Goal: Task Accomplishment & Management: Manage account settings

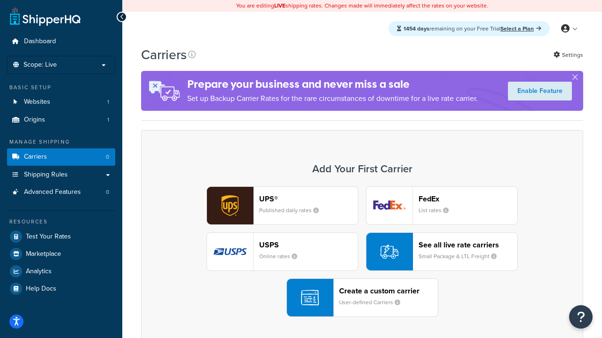
click at [362, 252] on div "UPS® Published daily rates FedEx List rates USPS Online rates See all live rate…" at bounding box center [362, 252] width 422 height 131
click at [468, 199] on header "FedEx" at bounding box center [467, 199] width 99 height 9
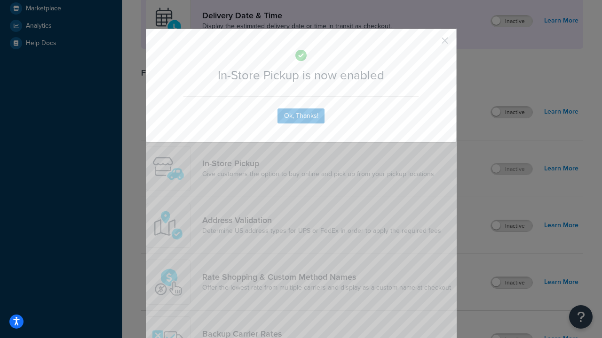
scroll to position [264, 0]
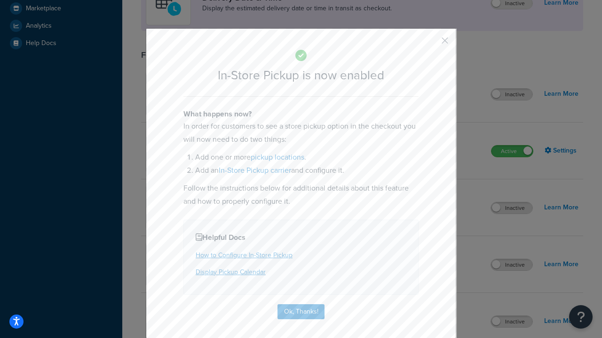
click at [430, 44] on button "button" at bounding box center [431, 44] width 2 height 2
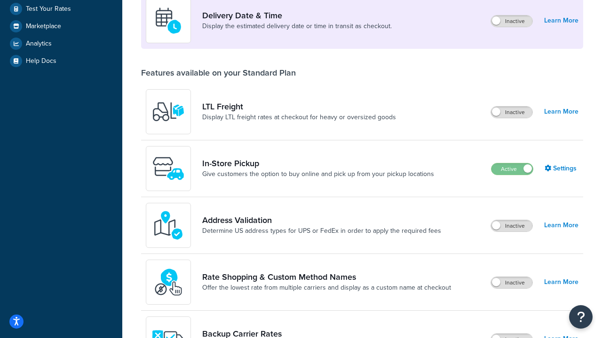
scroll to position [228, 0]
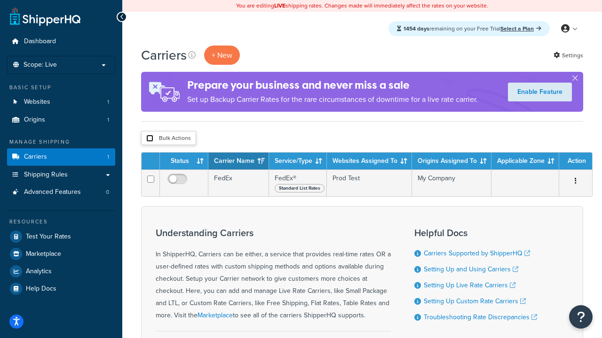
click at [149, 139] on input "checkbox" at bounding box center [149, 138] width 7 height 7
checkbox input "true"
click at [0, 0] on button "Delete" at bounding box center [0, 0] width 0 height 0
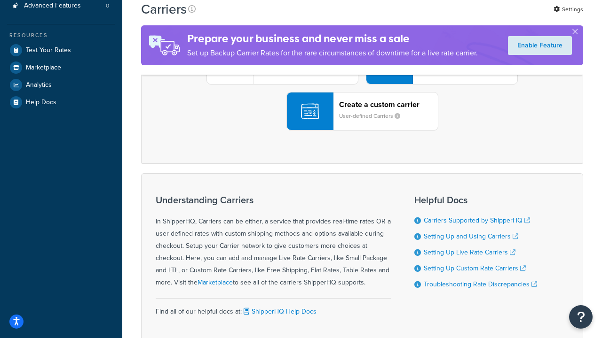
click at [362, 131] on div "UPS® Published daily rates FedEx List rates USPS Online rates See all live rate…" at bounding box center [362, 65] width 422 height 131
click at [362, 123] on div "Create a custom carrier User-defined Carriers" at bounding box center [388, 111] width 99 height 23
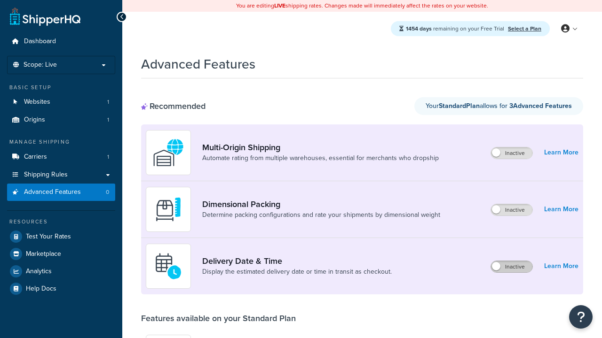
click at [511, 267] on label "Inactive" at bounding box center [511, 266] width 41 height 11
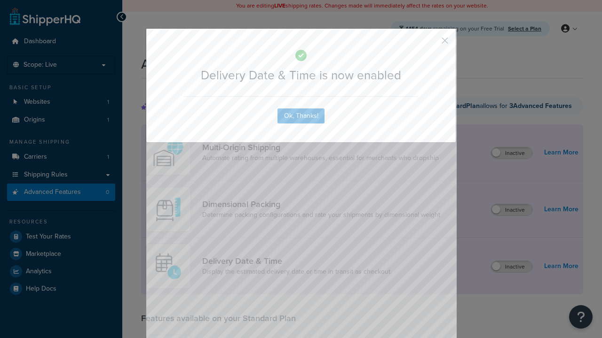
click at [430, 43] on button "button" at bounding box center [431, 44] width 2 height 2
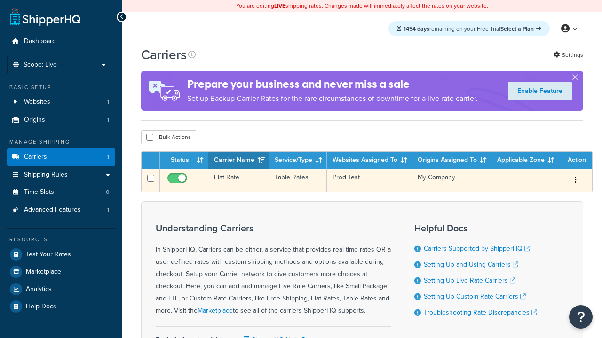
click at [238, 180] on td "Flat Rate" at bounding box center [238, 180] width 61 height 23
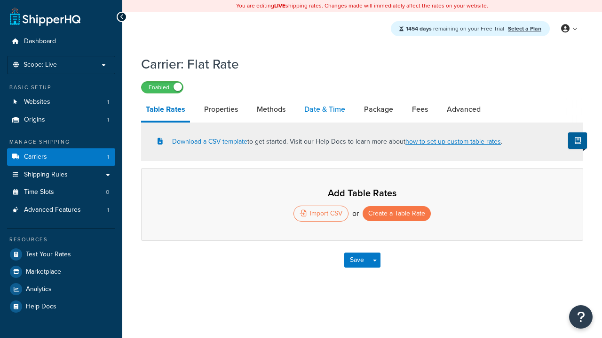
click at [324, 110] on link "Date & Time" at bounding box center [324, 109] width 50 height 23
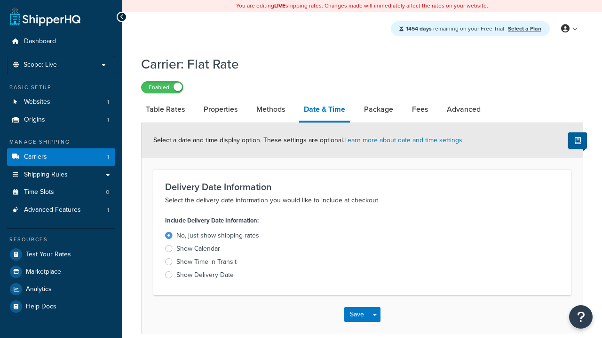
click at [206, 264] on div "Show Time in Transit" at bounding box center [206, 262] width 60 height 9
click at [0, 0] on input "Show Time in Transit" at bounding box center [0, 0] width 0 height 0
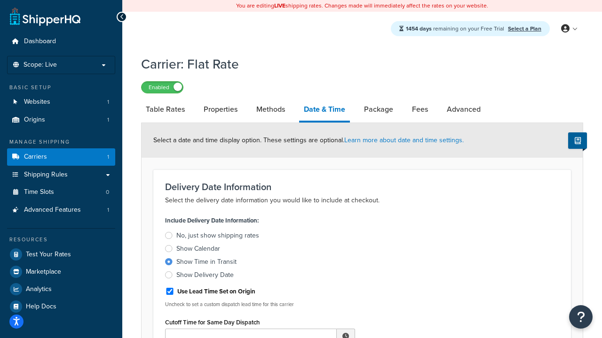
click at [206, 264] on div "Show Time in Transit" at bounding box center [206, 262] width 60 height 9
click at [0, 0] on input "Show Time in Transit" at bounding box center [0, 0] width 0 height 0
type input "11:00 AM"
type input "5"
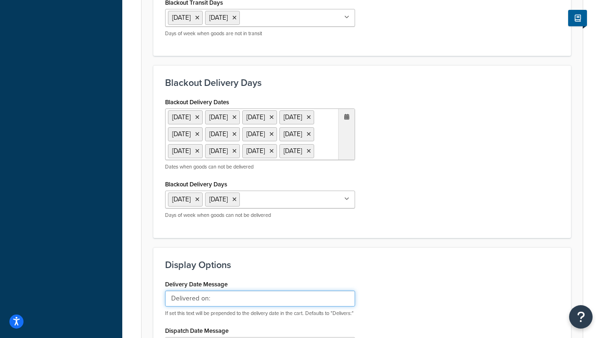
type input "Delivered on:"
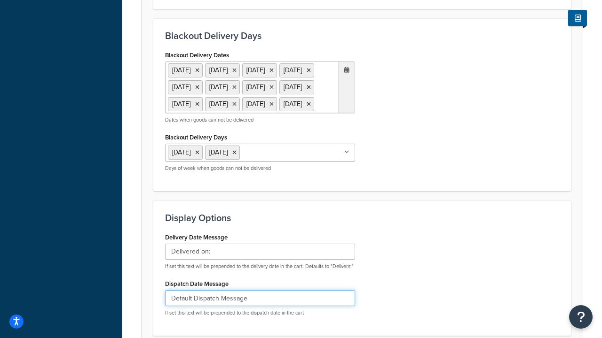
type input "Default Dispatch Message"
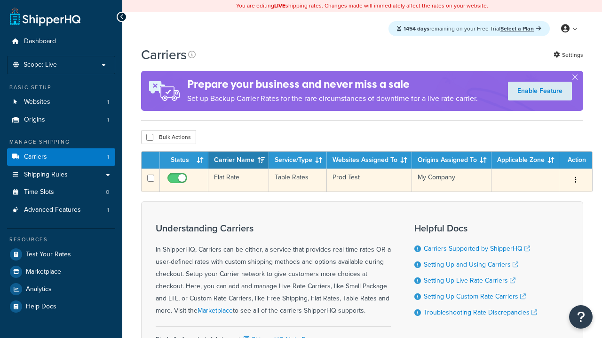
click at [238, 180] on td "Flat Rate" at bounding box center [238, 180] width 61 height 23
